Goal: Task Accomplishment & Management: Manage account settings

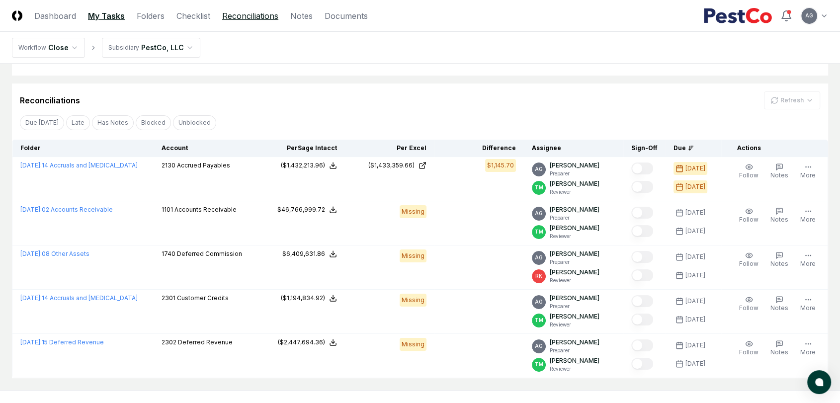
scroll to position [58, 0]
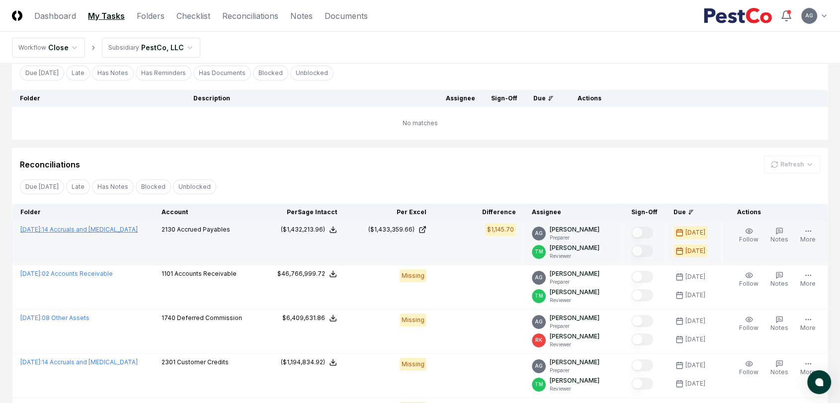
click at [87, 230] on link "[DATE] : 14 Accruals and [MEDICAL_DATA]" at bounding box center [78, 229] width 117 height 7
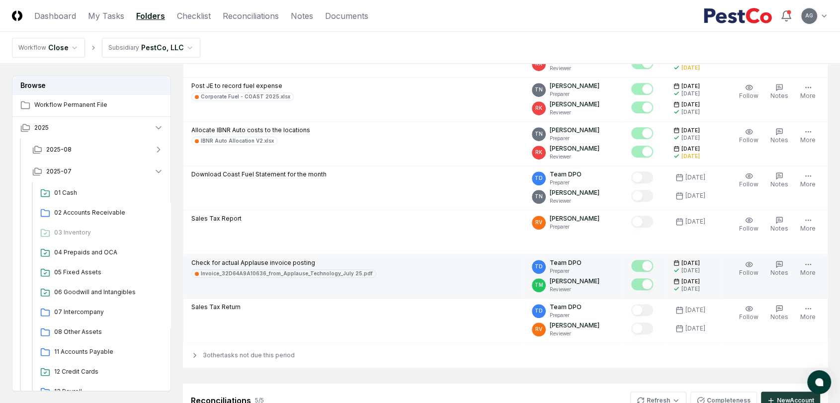
scroll to position [775, 0]
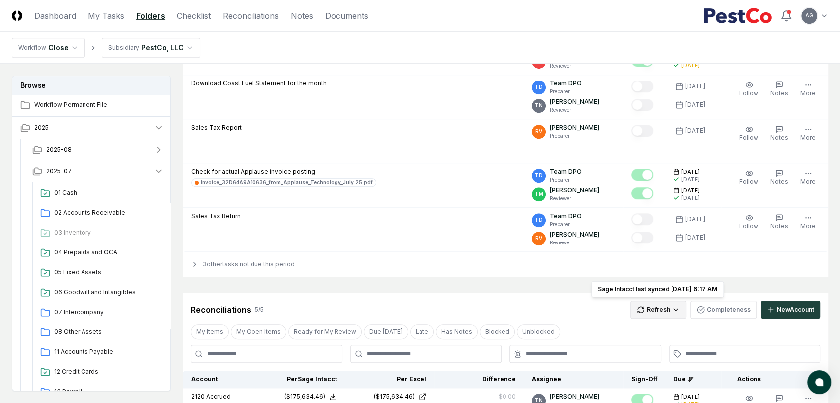
click at [677, 308] on html "CloseCore Dashboard My Tasks Folders Checklist Reconciliations Notes Documents …" at bounding box center [420, 169] width 840 height 1889
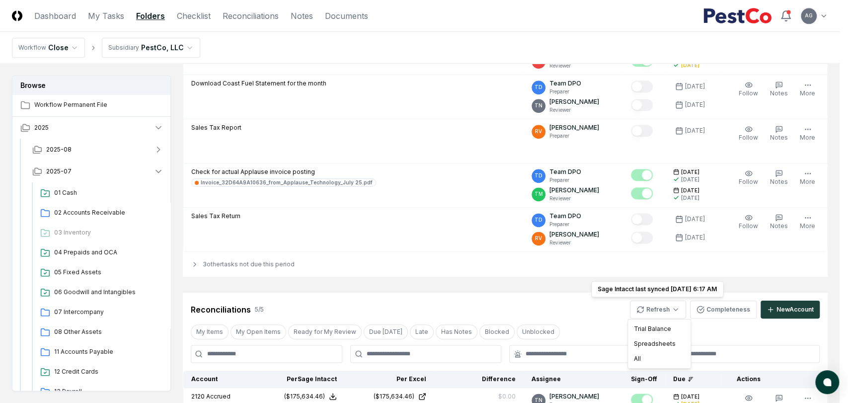
click at [582, 298] on html "CloseCore Dashboard My Tasks Folders Checklist Reconciliations Notes Documents …" at bounding box center [424, 169] width 848 height 1889
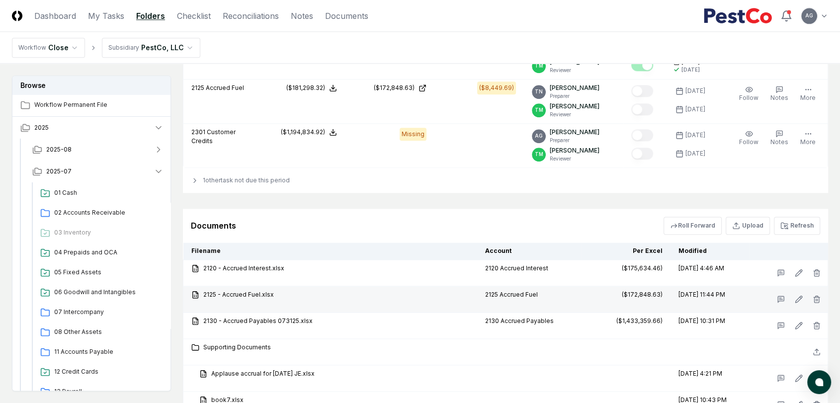
scroll to position [1217, 0]
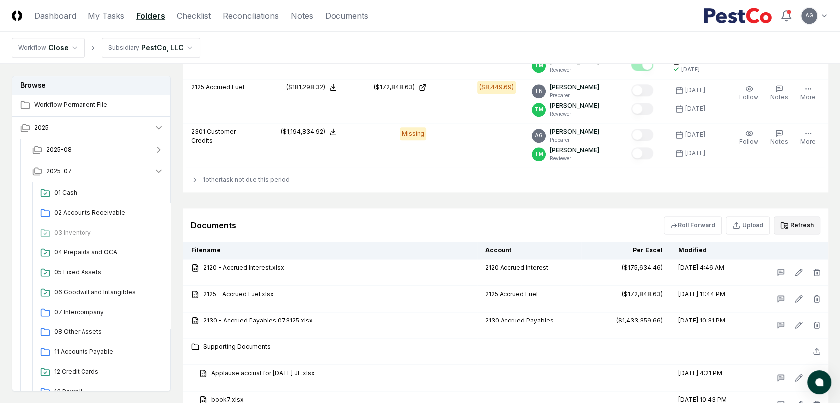
click at [797, 224] on button "Refresh" at bounding box center [797, 225] width 46 height 18
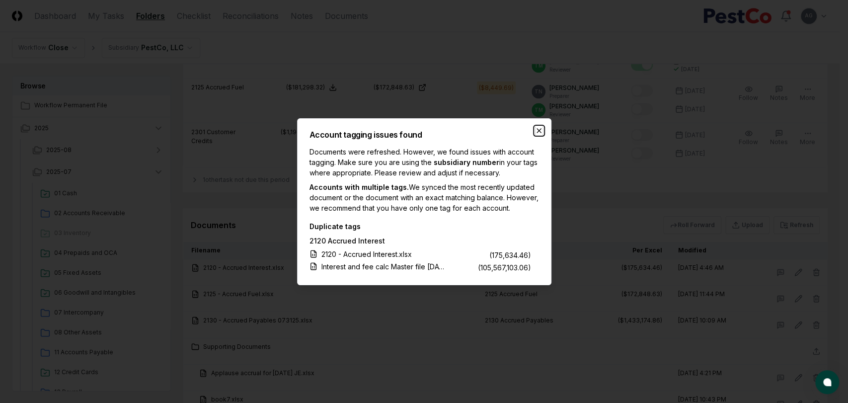
click at [540, 133] on icon "button" at bounding box center [539, 131] width 8 height 8
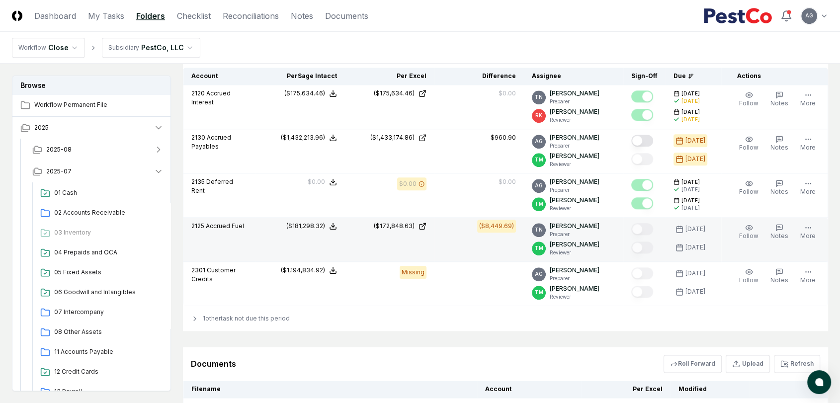
scroll to position [1051, 0]
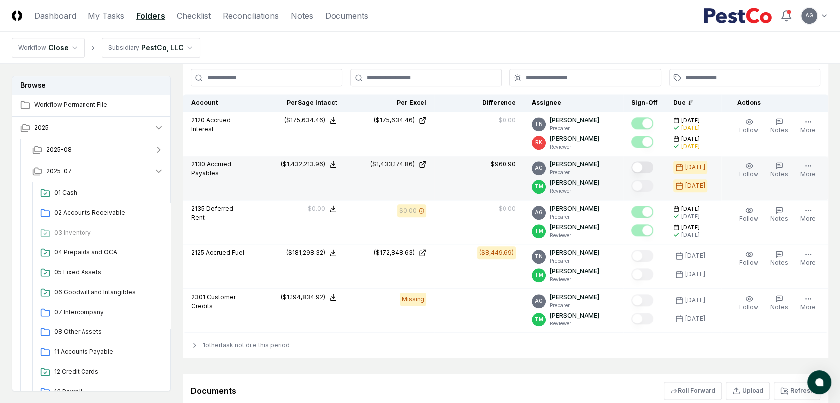
click at [652, 167] on button "Mark complete" at bounding box center [642, 167] width 22 height 12
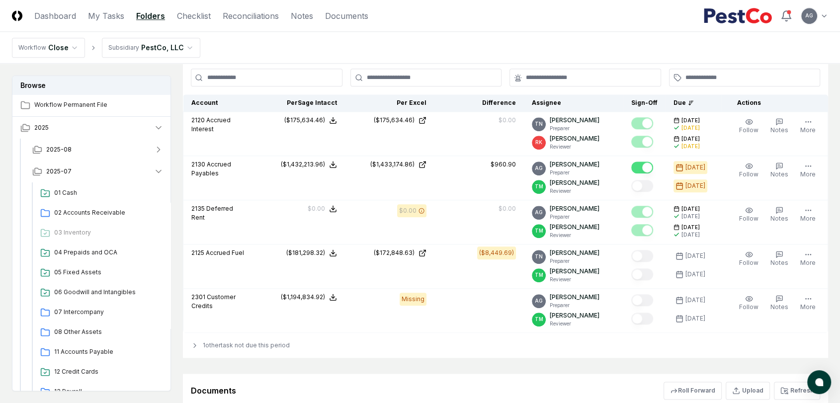
click at [617, 374] on div "Documents Roll Forward Upload Refresh" at bounding box center [505, 391] width 645 height 34
click at [393, 375] on div "Documents Roll Forward Upload Refresh" at bounding box center [505, 391] width 645 height 34
click at [95, 16] on link "My Tasks" at bounding box center [106, 16] width 36 height 12
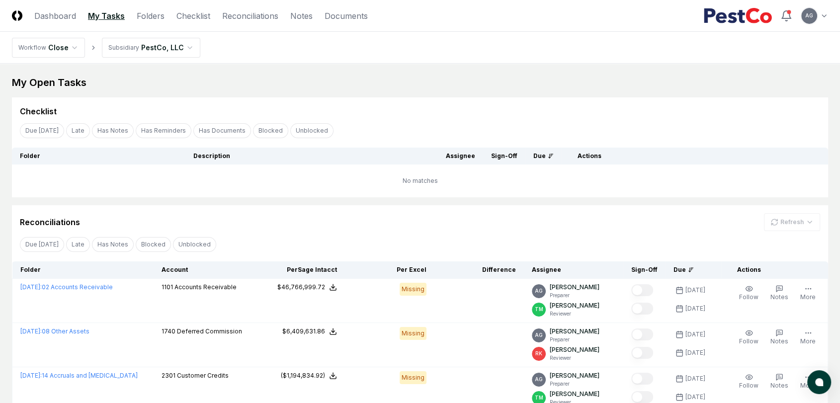
click at [343, 213] on div "Reconciliations Refresh" at bounding box center [420, 218] width 816 height 26
click at [436, 74] on main "My Open Tasks Cancel Reassign Checklist Due [DATE] Late Has Notes Has Reminders…" at bounding box center [420, 266] width 840 height 404
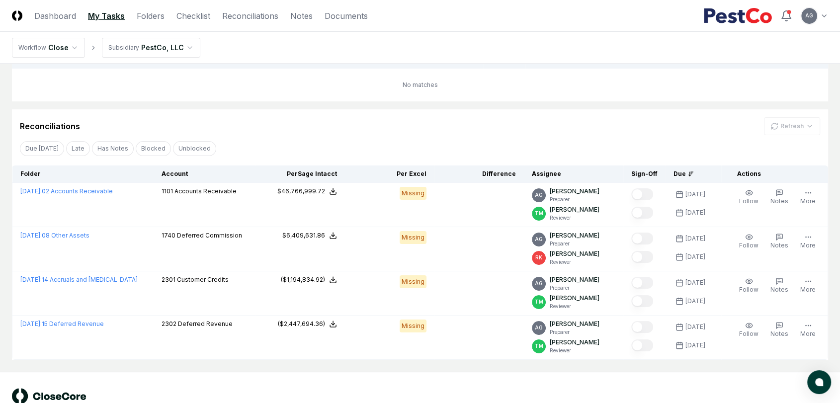
scroll to position [110, 0]
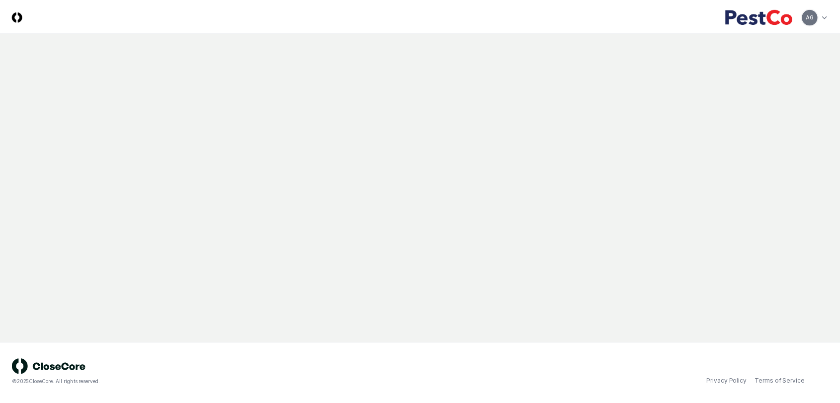
scroll to position [110, 0]
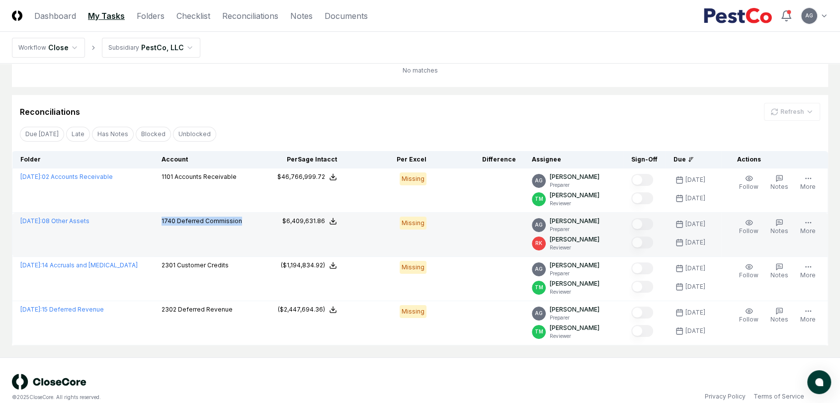
drag, startPoint x: 238, startPoint y: 225, endPoint x: 154, endPoint y: 223, distance: 84.5
click at [154, 223] on td "1740 Deferred Commission" at bounding box center [205, 235] width 102 height 44
copy p "1740 Deferred Commission"
click at [62, 219] on link "July 2025 : 08 Other Assets" at bounding box center [54, 220] width 69 height 7
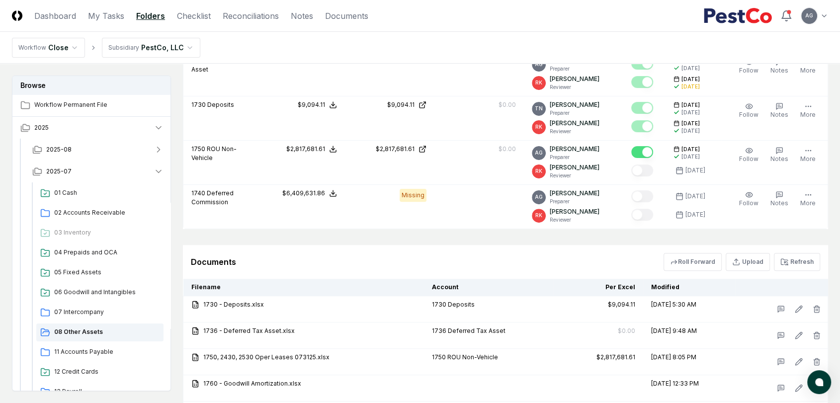
scroll to position [374, 0]
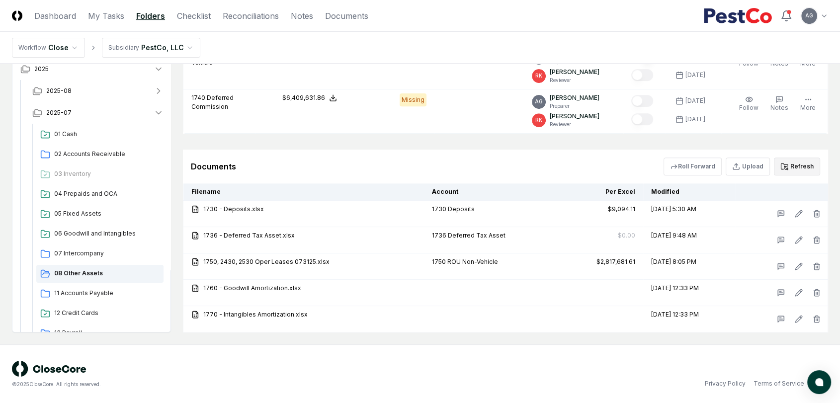
click at [798, 164] on button "Refresh" at bounding box center [797, 166] width 46 height 18
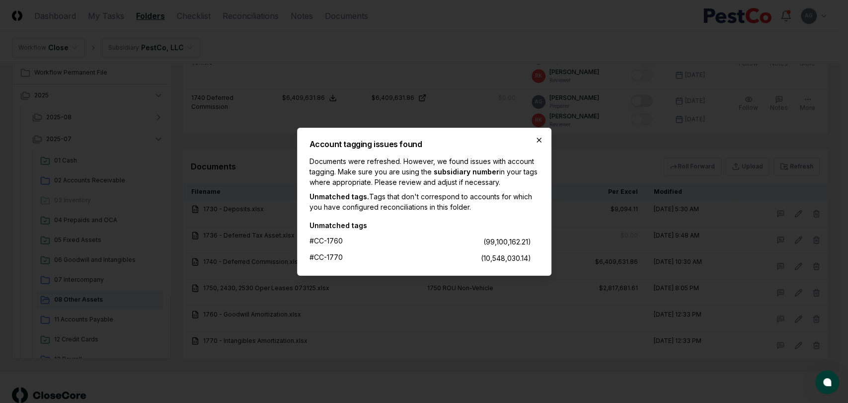
click at [539, 139] on icon "button" at bounding box center [539, 140] width 8 height 8
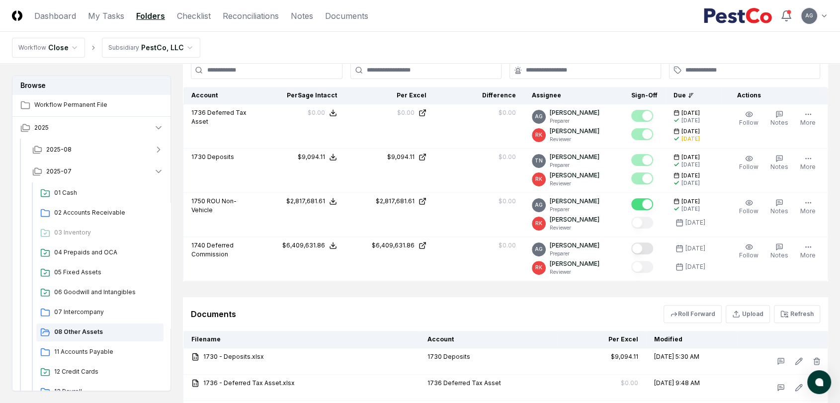
scroll to position [208, 0]
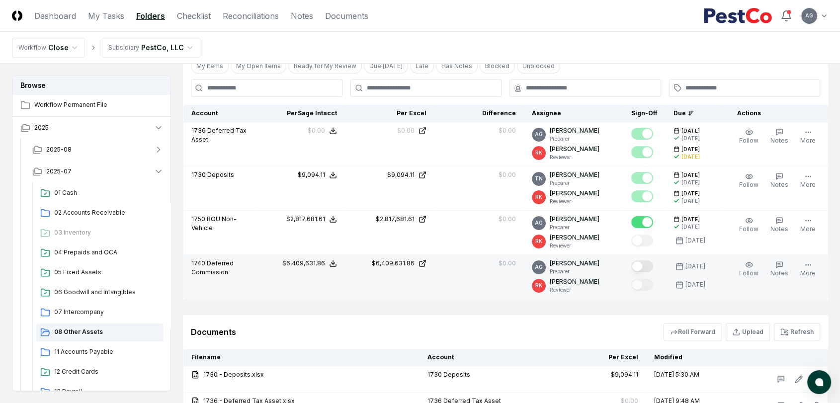
click at [651, 265] on button "Mark complete" at bounding box center [642, 266] width 22 height 12
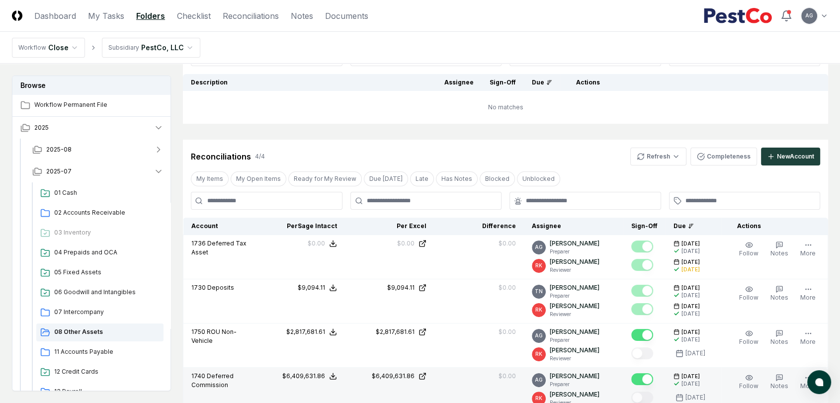
scroll to position [165, 0]
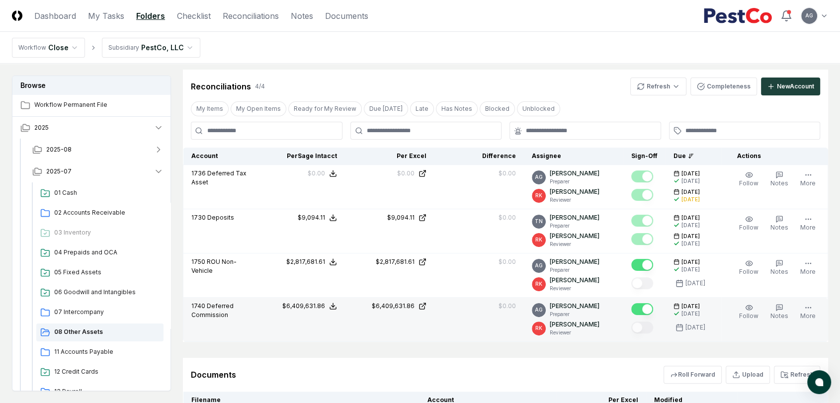
click at [293, 45] on nav "Workflow Close Subsidiary PestCo, LLC" at bounding box center [420, 48] width 840 height 32
click at [108, 15] on link "My Tasks" at bounding box center [106, 16] width 36 height 12
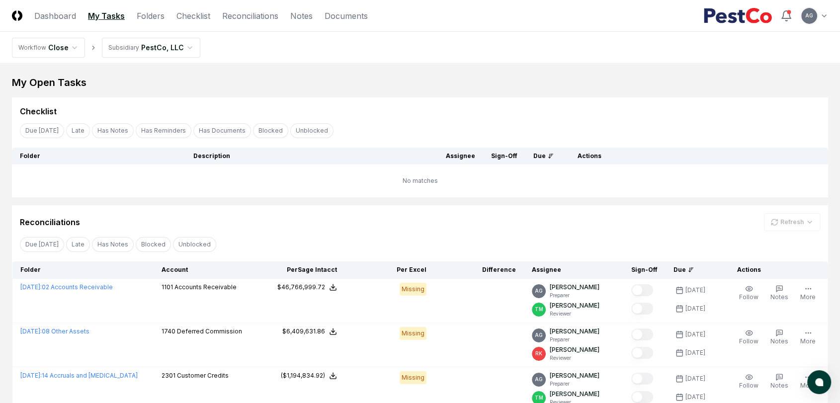
click at [410, 220] on div "Reconciliations Refresh" at bounding box center [420, 222] width 800 height 18
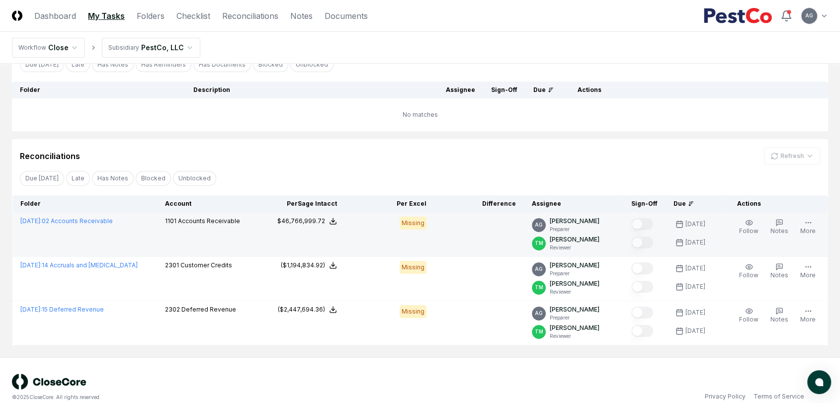
scroll to position [79, 0]
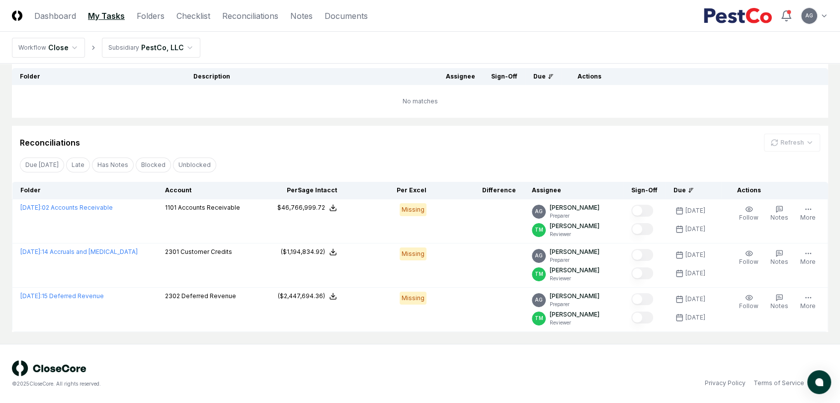
click at [288, 138] on div "Reconciliations Refresh" at bounding box center [420, 143] width 800 height 18
click at [566, 360] on div "© 2025 CloseCore. All rights reserved. Privacy Policy Terms of Service" at bounding box center [420, 373] width 816 height 27
click at [401, 126] on div "Reconciliations Refresh" at bounding box center [420, 139] width 816 height 26
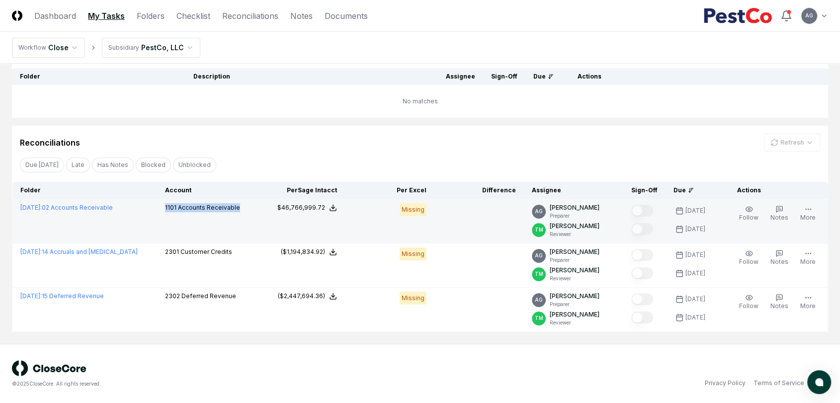
drag, startPoint x: 235, startPoint y: 212, endPoint x: 158, endPoint y: 208, distance: 77.1
click at [158, 208] on td "1101 Accounts Receivable" at bounding box center [206, 221] width 98 height 44
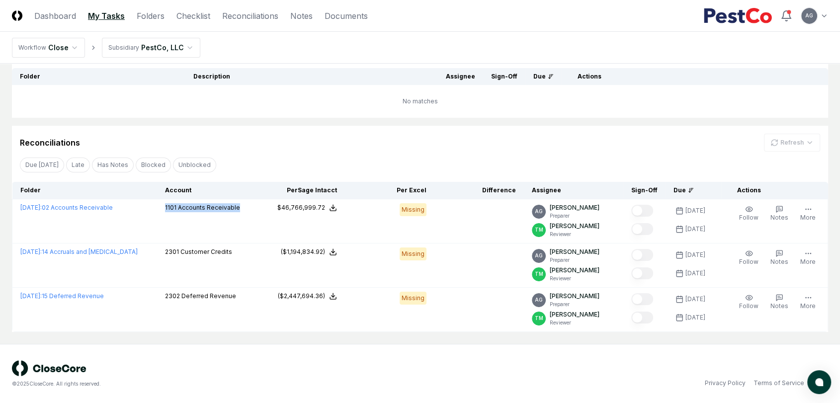
copy p "1101 Accounts Receivable"
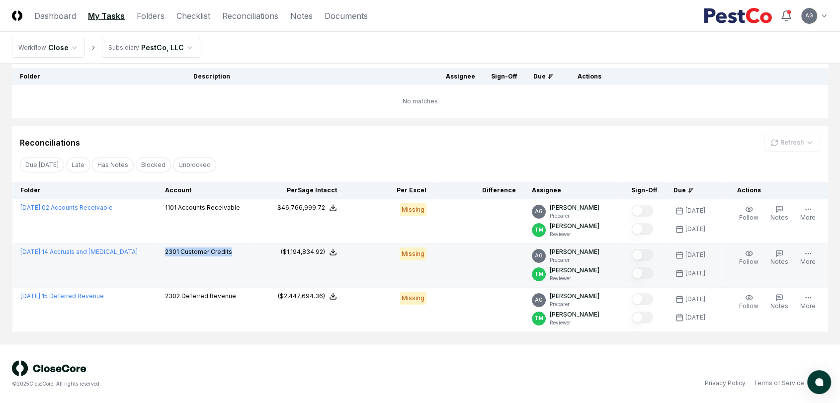
drag, startPoint x: 230, startPoint y: 246, endPoint x: 158, endPoint y: 248, distance: 71.1
click at [158, 248] on td "2301 Customer Credits" at bounding box center [206, 265] width 98 height 44
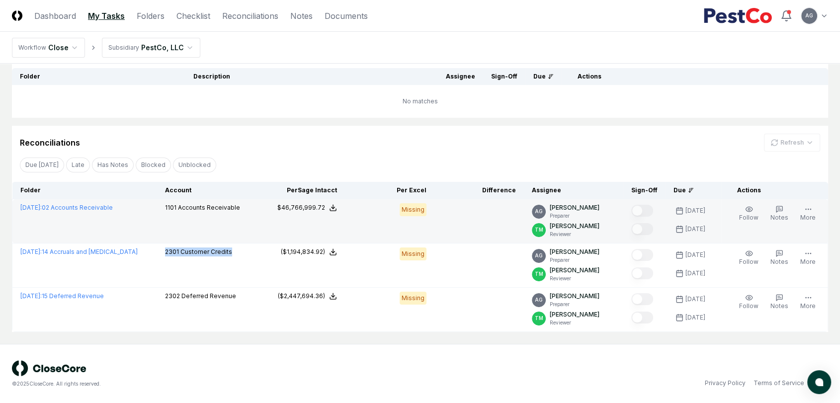
copy p "2301 Customer Credits"
